Goal: Navigation & Orientation: Find specific page/section

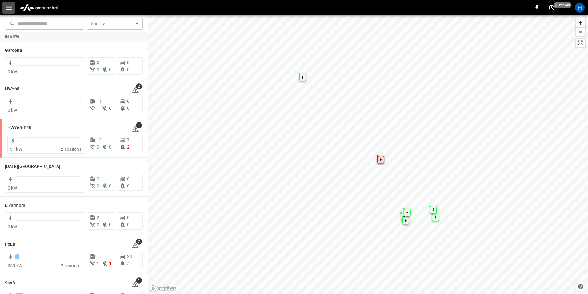
click at [10, 7] on icon "button" at bounding box center [9, 8] width 8 height 8
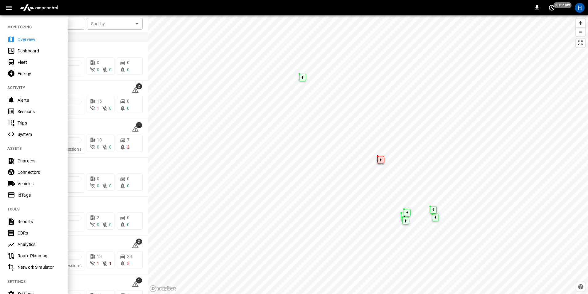
click at [49, 49] on div "Dashboard" at bounding box center [39, 51] width 43 height 6
